Goal: Browse casually

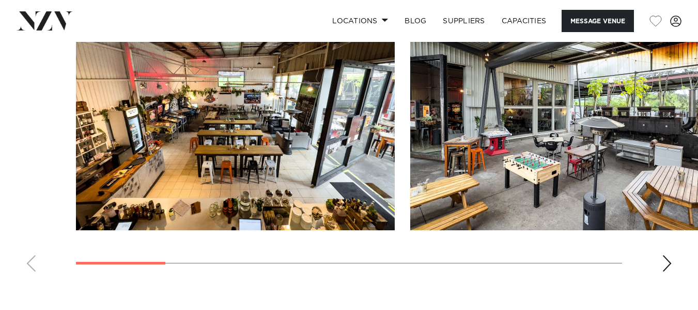
scroll to position [1016, 0]
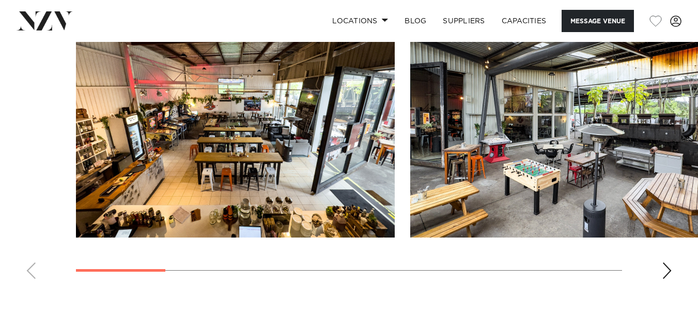
click at [666, 266] on div "Next slide" at bounding box center [667, 270] width 10 height 17
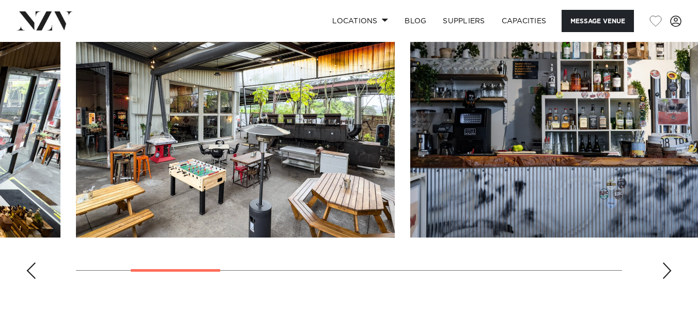
click at [666, 266] on div "Next slide" at bounding box center [667, 270] width 10 height 17
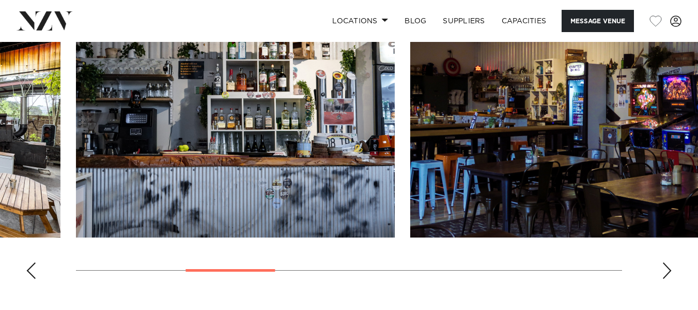
click at [666, 266] on div "Next slide" at bounding box center [667, 270] width 10 height 17
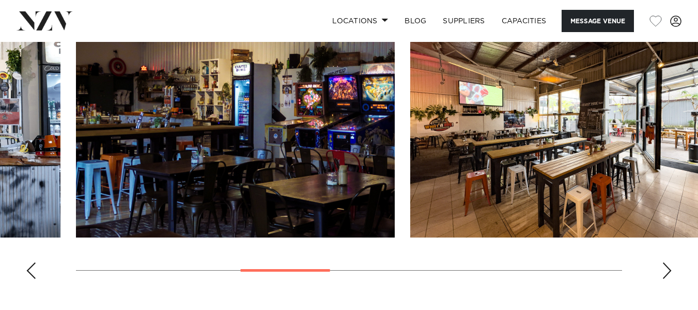
click at [668, 268] on div "Next slide" at bounding box center [667, 270] width 10 height 17
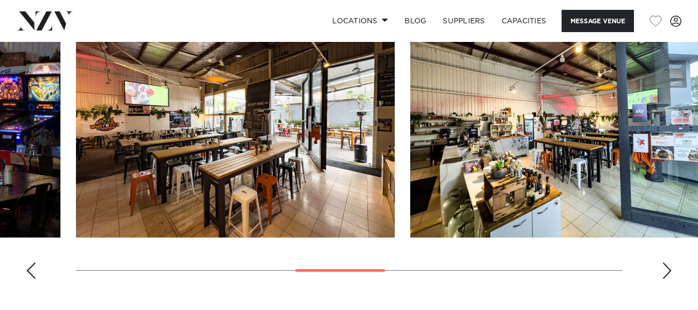
click at [668, 268] on div "Next slide" at bounding box center [667, 270] width 10 height 17
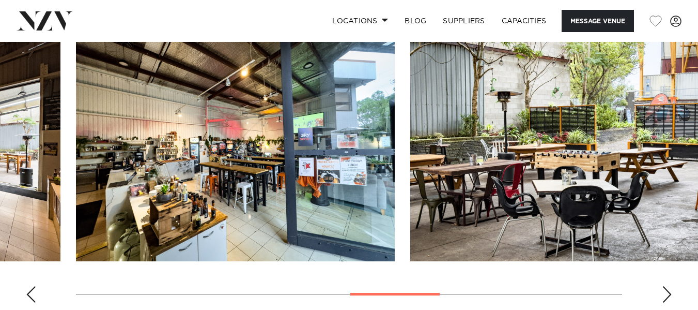
scroll to position [985, 0]
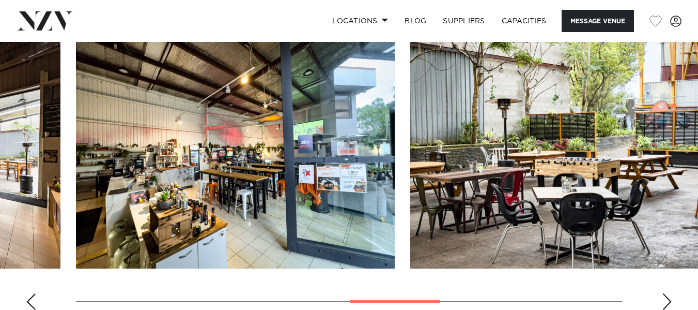
click at [667, 298] on div "Next slide" at bounding box center [667, 301] width 10 height 17
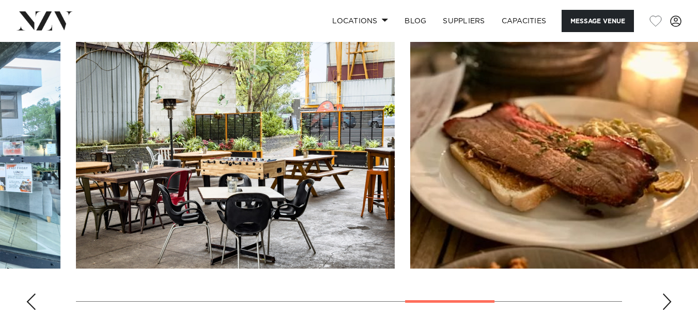
click at [667, 298] on div "Next slide" at bounding box center [667, 301] width 10 height 17
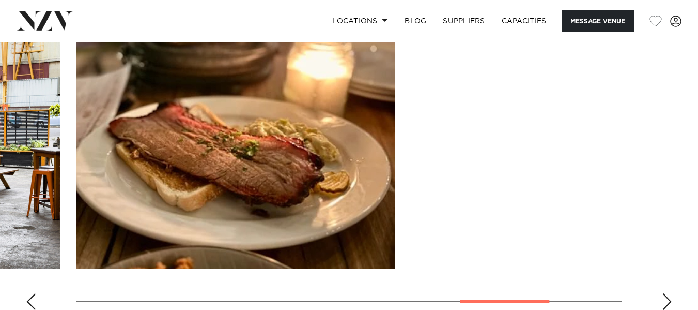
click at [667, 298] on div "Next slide" at bounding box center [667, 301] width 10 height 17
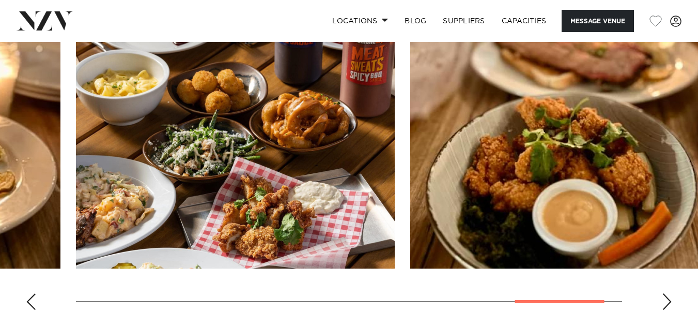
click at [667, 298] on div "Next slide" at bounding box center [667, 301] width 10 height 17
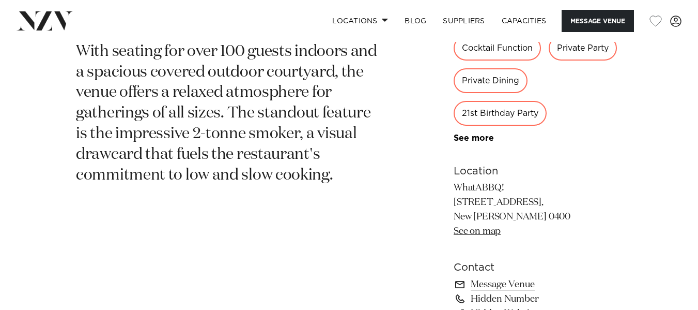
scroll to position [594, 0]
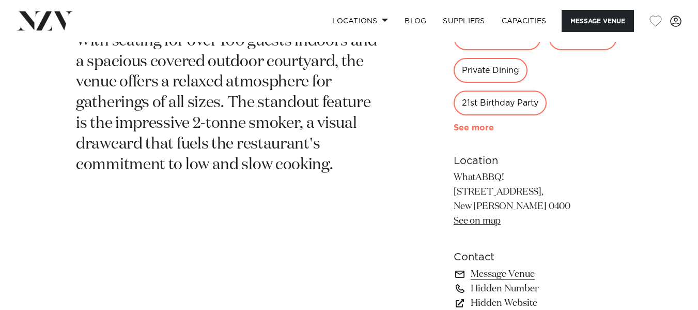
click at [475, 128] on link "See more" at bounding box center [494, 127] width 81 height 8
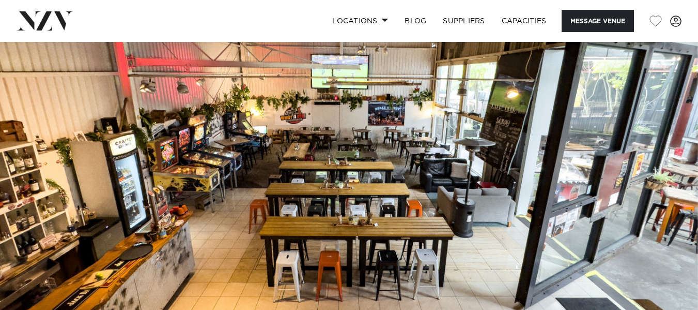
scroll to position [74, 0]
